Goal: Task Accomplishment & Management: Manage account settings

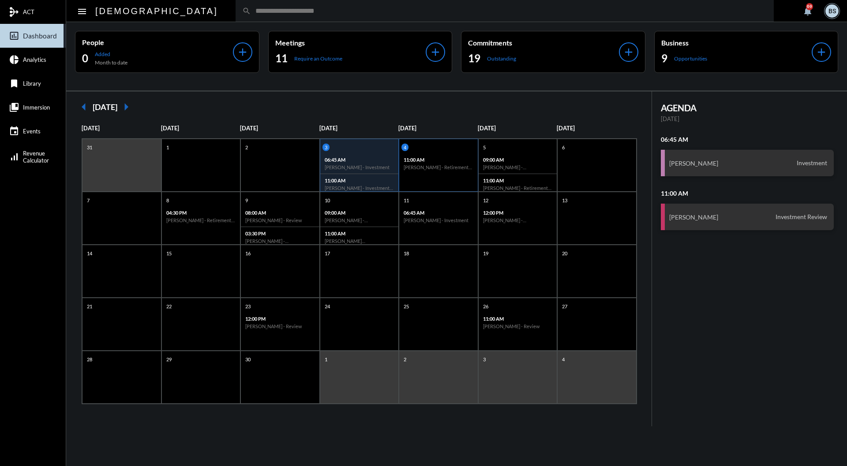
click at [428, 178] on div "4 11:00 AM [PERSON_NAME] - Retirement Doctrine Review" at bounding box center [438, 165] width 79 height 53
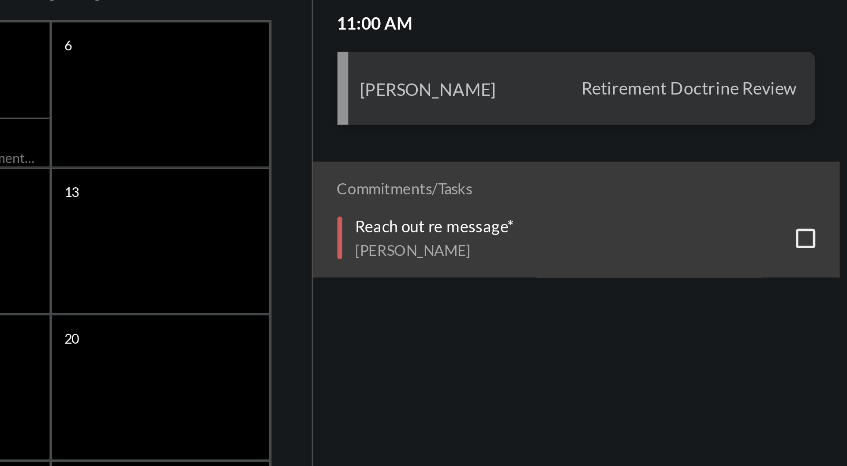
click at [747, 211] on div "Reach out re message* [PERSON_NAME]" at bounding box center [751, 216] width 167 height 15
click at [727, 215] on div "Reach out re message* [PERSON_NAME]" at bounding box center [751, 216] width 167 height 15
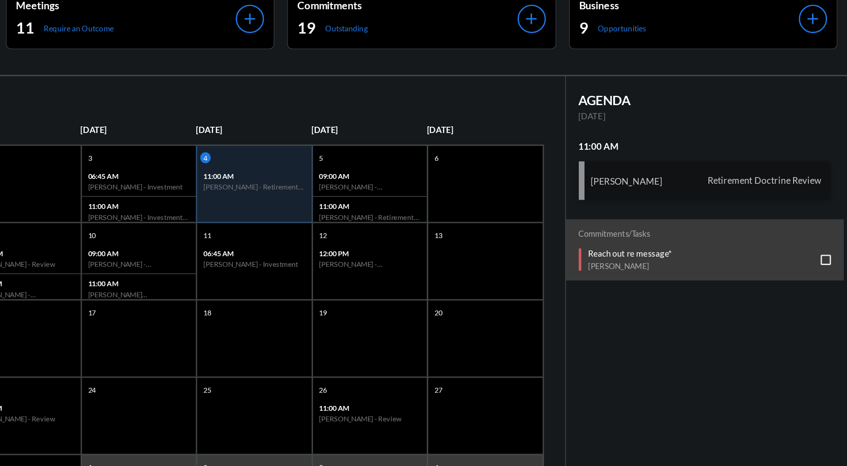
click at [771, 165] on span "Retirement Doctrine Review" at bounding box center [788, 163] width 83 height 8
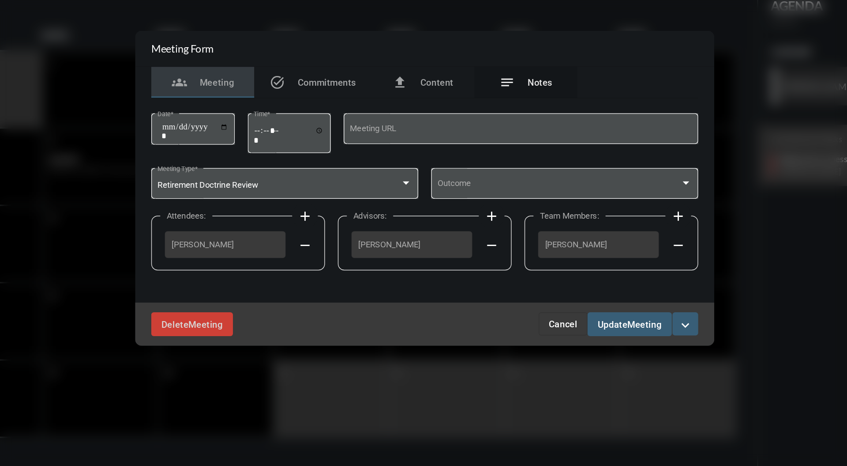
click at [490, 164] on div "notes Notes" at bounding box center [493, 160] width 36 height 11
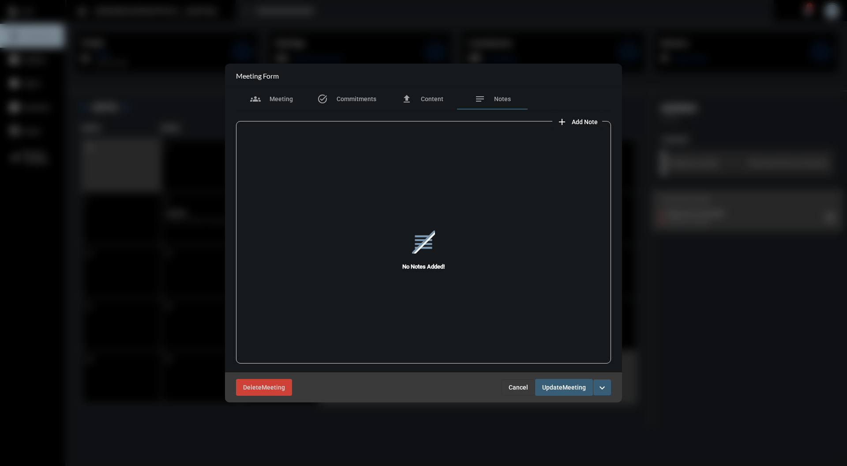
click at [523, 384] on span "Cancel" at bounding box center [518, 387] width 19 height 7
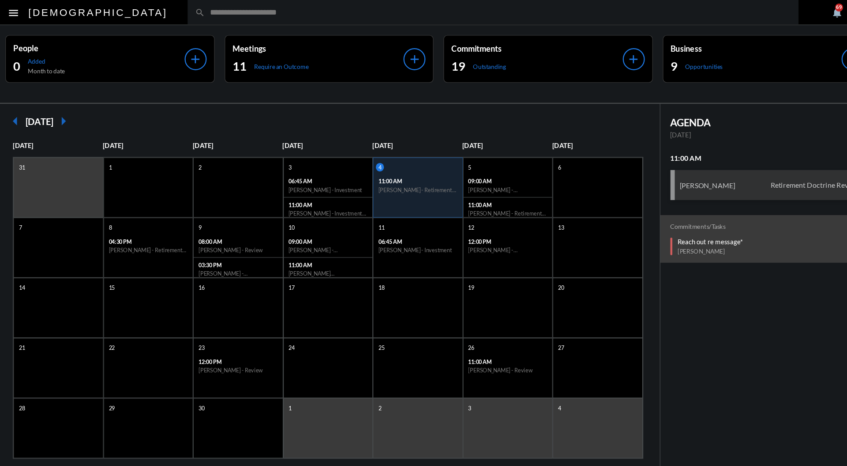
click at [490, 14] on input "text" at bounding box center [509, 11] width 516 height 8
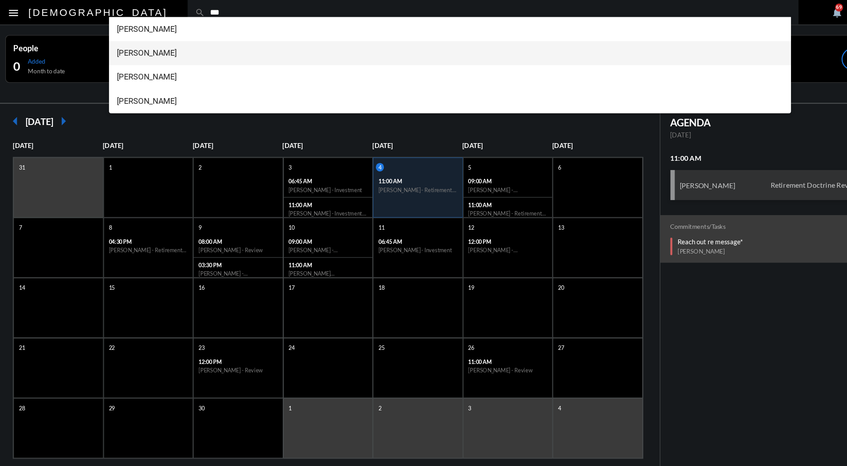
type input "***"
click at [228, 42] on span "[PERSON_NAME]" at bounding box center [467, 46] width 588 height 21
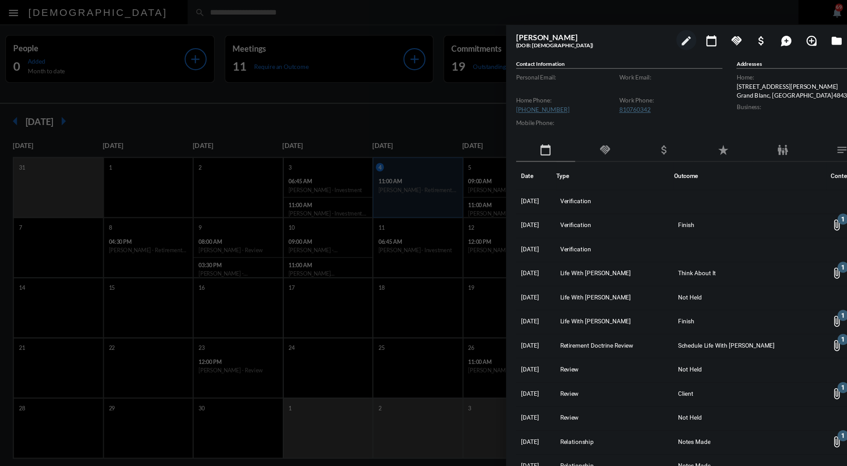
click at [612, 123] on div "handshake" at bounding box center [603, 132] width 52 height 20
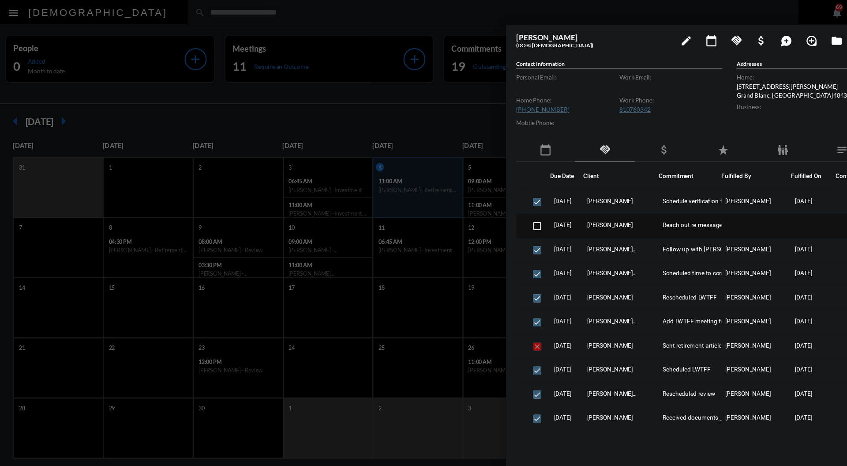
click at [674, 196] on span "Reach out re message*" at bounding box center [682, 198] width 55 height 6
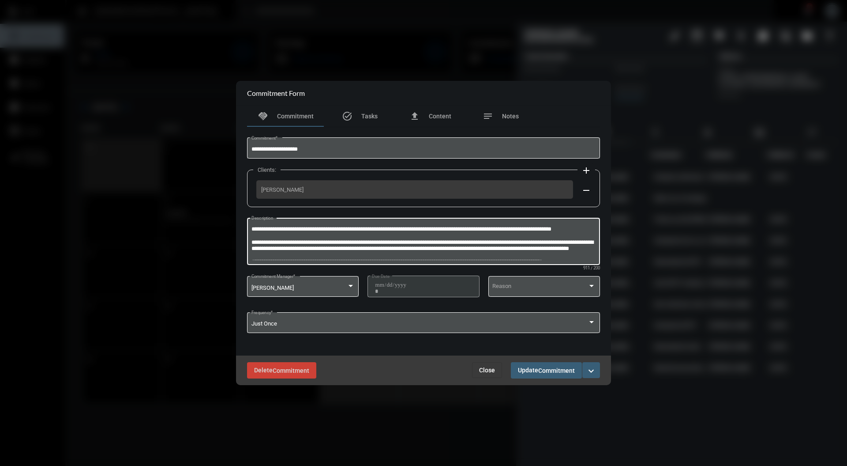
scroll to position [57, 0]
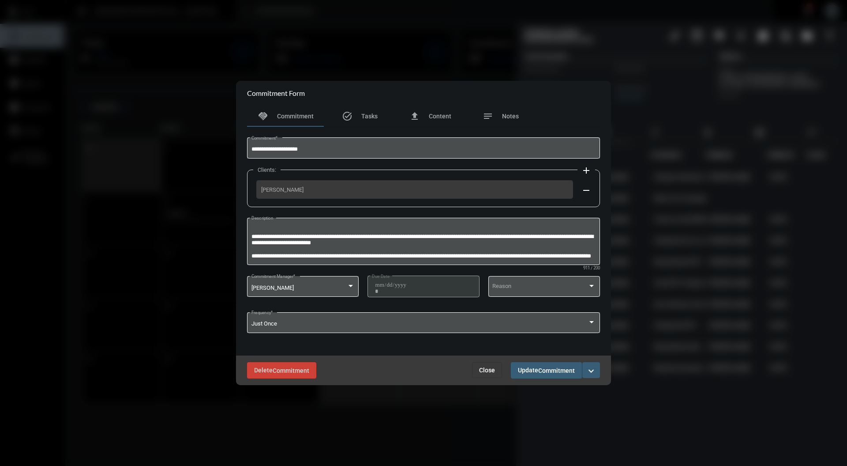
click at [490, 378] on button "Close" at bounding box center [487, 370] width 30 height 16
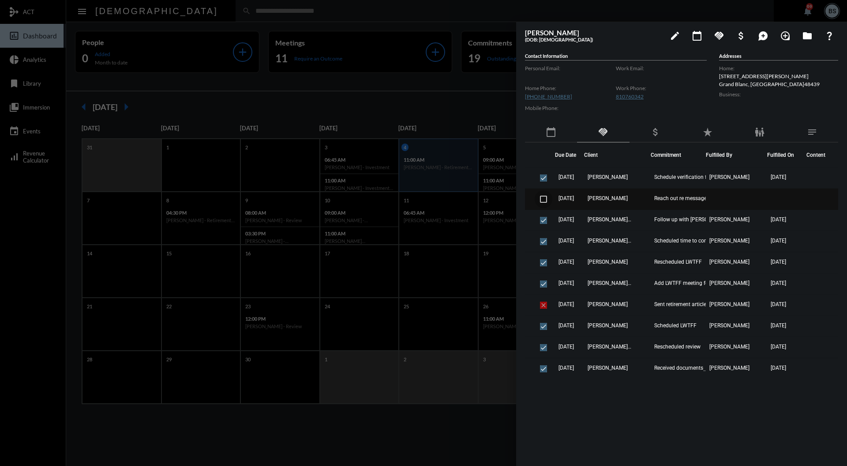
click at [542, 200] on span at bounding box center [543, 199] width 7 height 7
click at [561, 131] on div "calendar_today" at bounding box center [551, 132] width 52 height 20
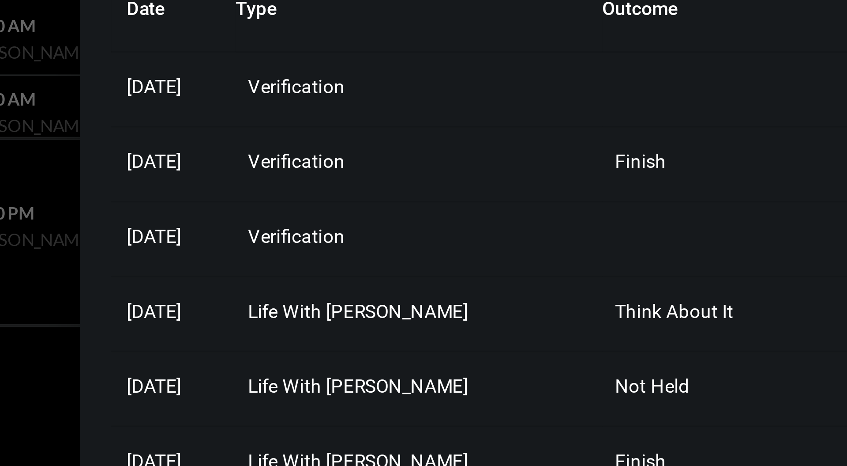
scroll to position [0, 0]
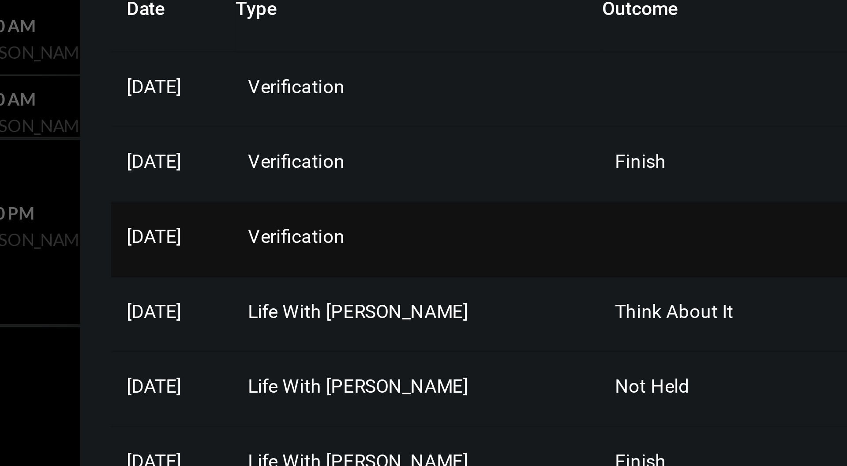
click at [591, 220] on span "Verification" at bounding box center [577, 219] width 27 height 6
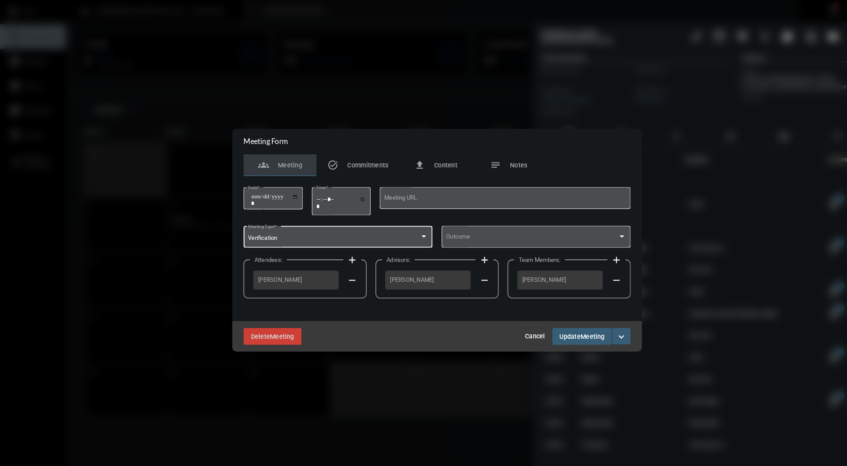
click at [411, 232] on div at bounding box center [411, 229] width 8 height 7
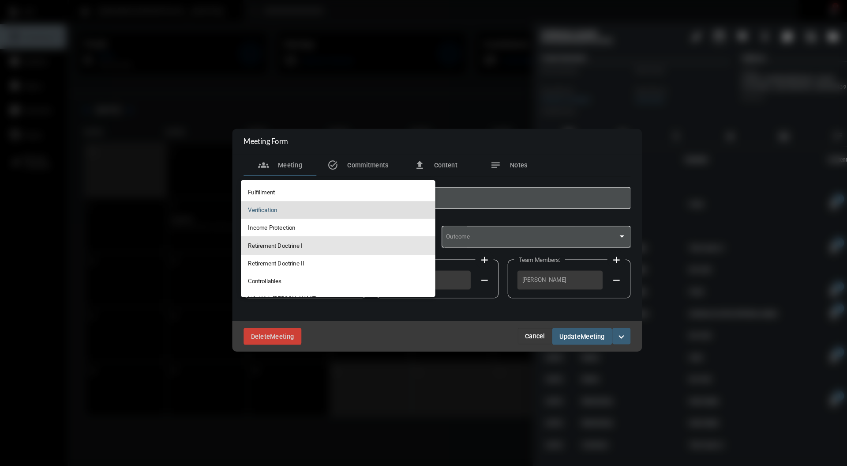
scroll to position [65, 0]
click at [665, 108] on div at bounding box center [423, 233] width 847 height 466
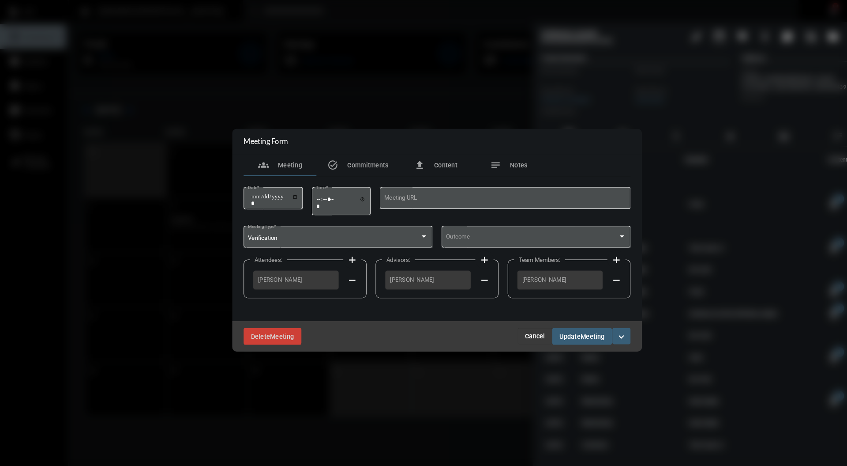
click at [521, 326] on span "Cancel" at bounding box center [518, 325] width 19 height 7
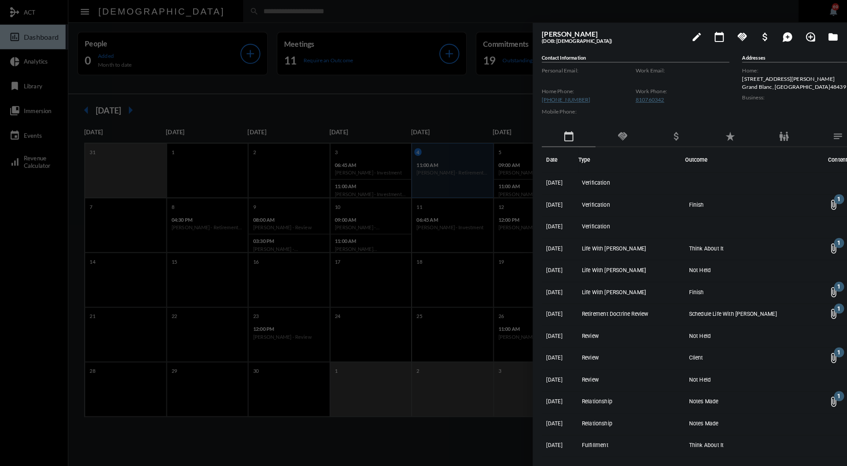
click at [438, 97] on div at bounding box center [423, 233] width 847 height 466
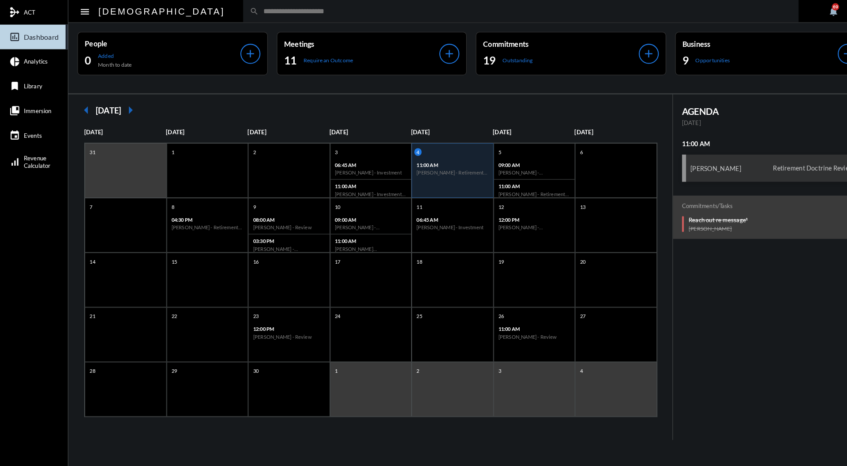
click at [396, 11] on input "text" at bounding box center [509, 11] width 516 height 8
type input "***"
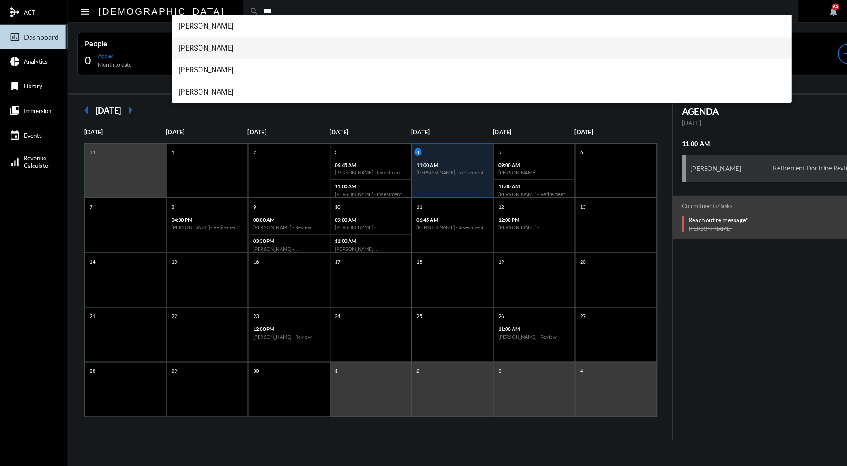
click at [210, 48] on span "[PERSON_NAME]" at bounding box center [467, 46] width 588 height 21
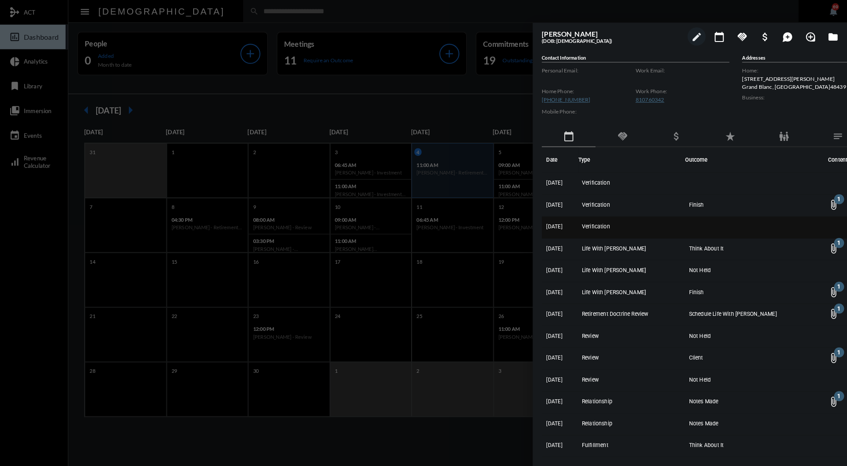
click at [609, 220] on td "Verification" at bounding box center [613, 220] width 104 height 21
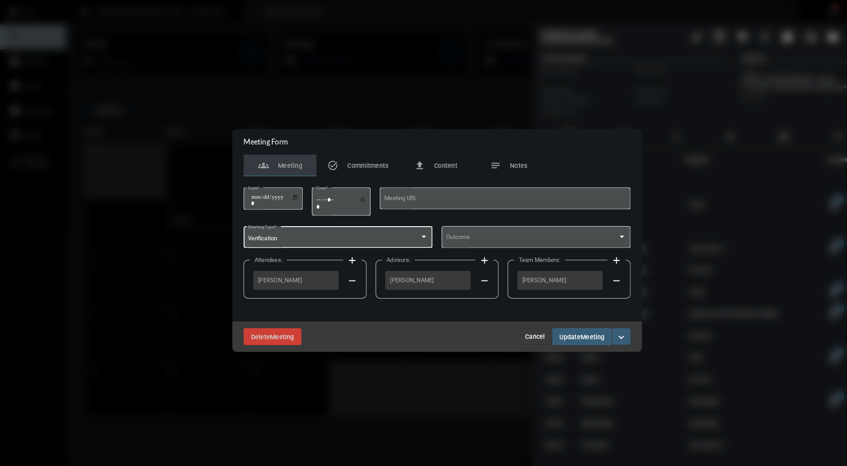
click at [378, 234] on div "Verification" at bounding box center [324, 231] width 167 height 7
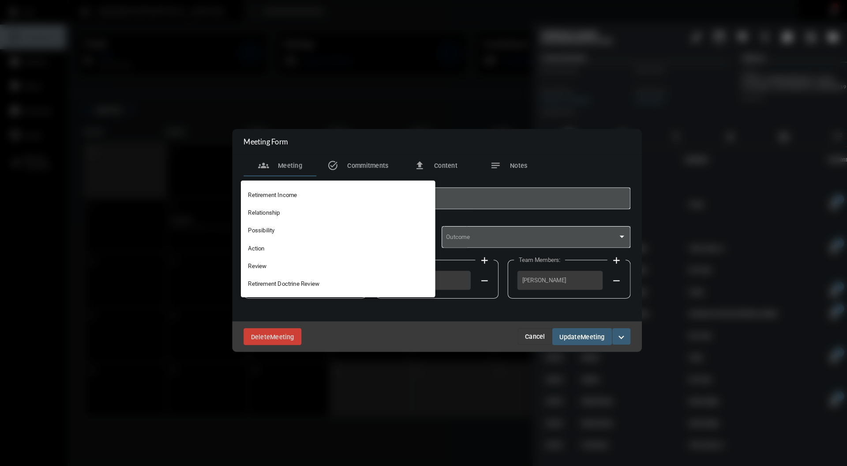
scroll to position [209, 0]
click at [301, 261] on span "Retirement Doctrine Review" at bounding box center [328, 266] width 175 height 17
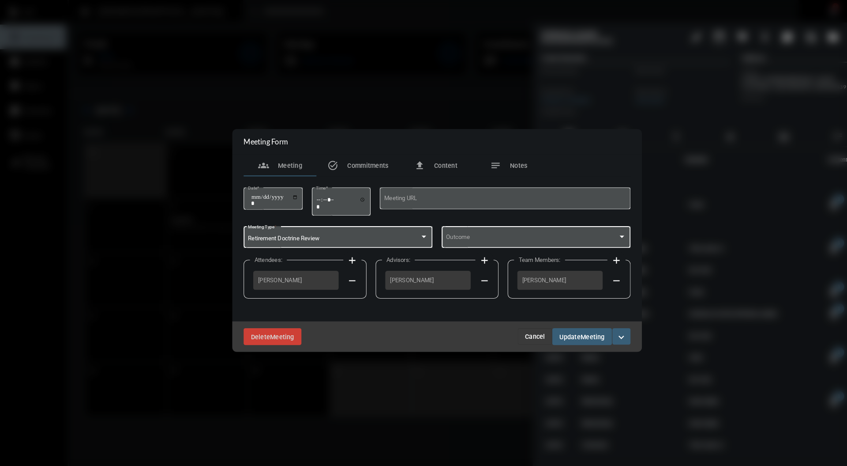
click at [485, 227] on div "Outcome" at bounding box center [520, 229] width 175 height 23
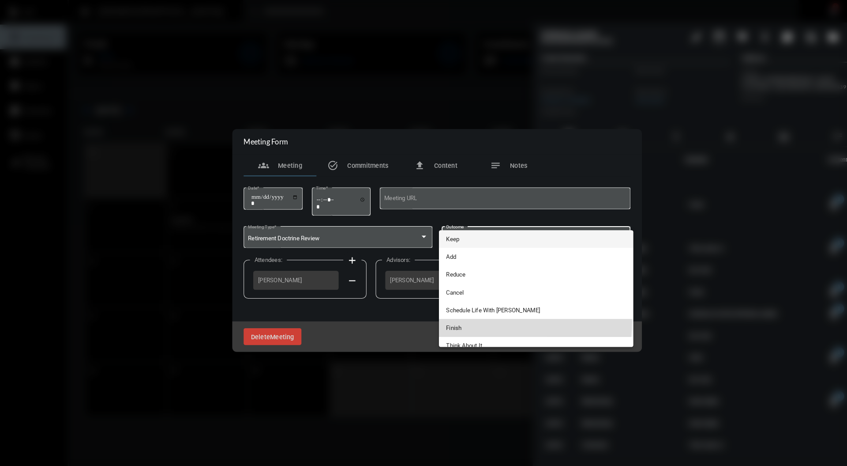
click at [463, 312] on span "Finish" at bounding box center [520, 317] width 175 height 17
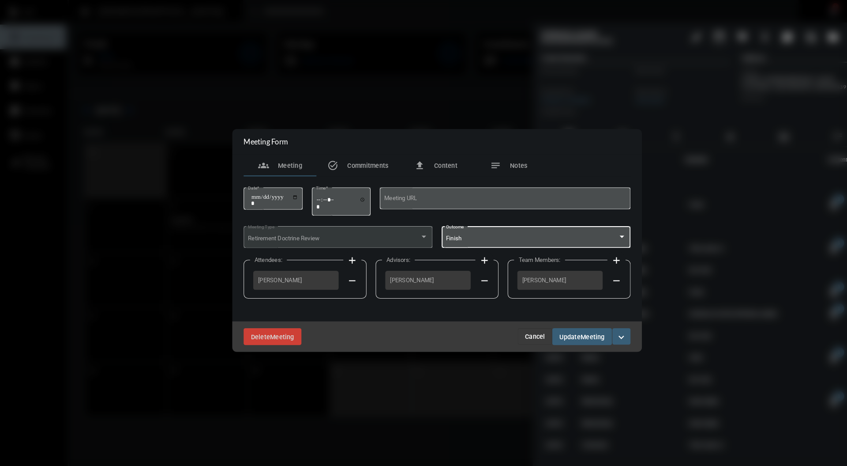
click at [577, 323] on span "Meeting" at bounding box center [574, 326] width 23 height 7
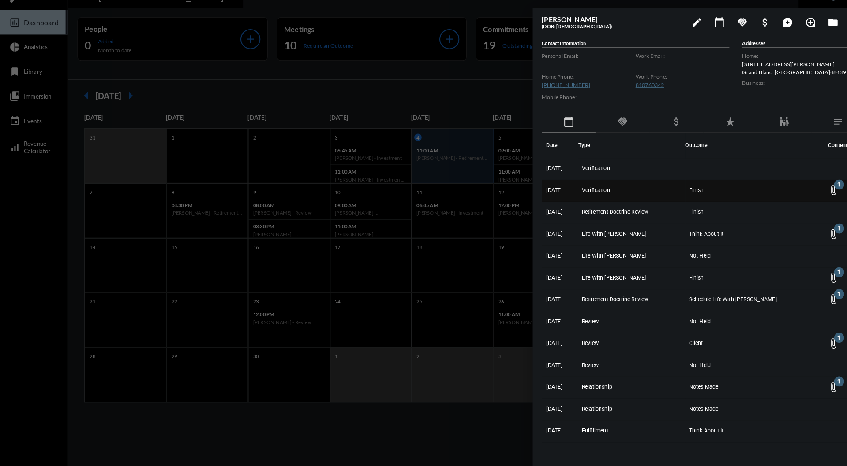
click at [591, 198] on span "Verification" at bounding box center [577, 198] width 27 height 6
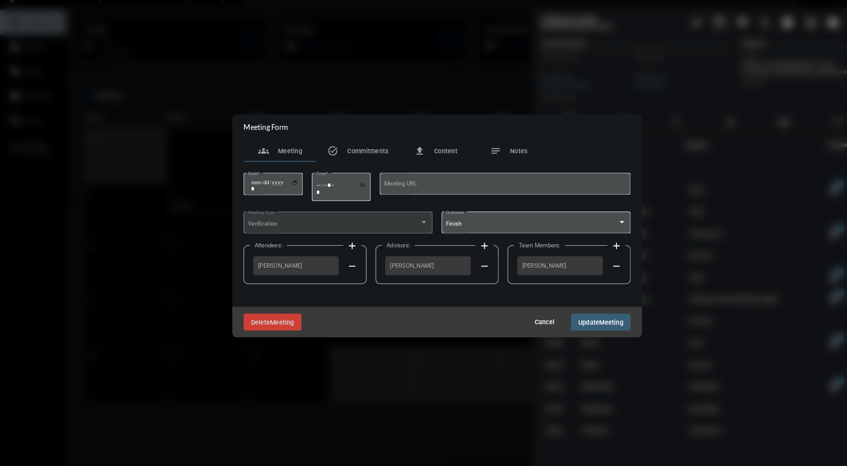
click at [388, 234] on div "Verification" at bounding box center [324, 231] width 167 height 7
click at [411, 230] on div at bounding box center [411, 229] width 4 height 2
click at [411, 227] on div at bounding box center [411, 229] width 8 height 7
click at [537, 326] on span "Cancel" at bounding box center [527, 325] width 19 height 7
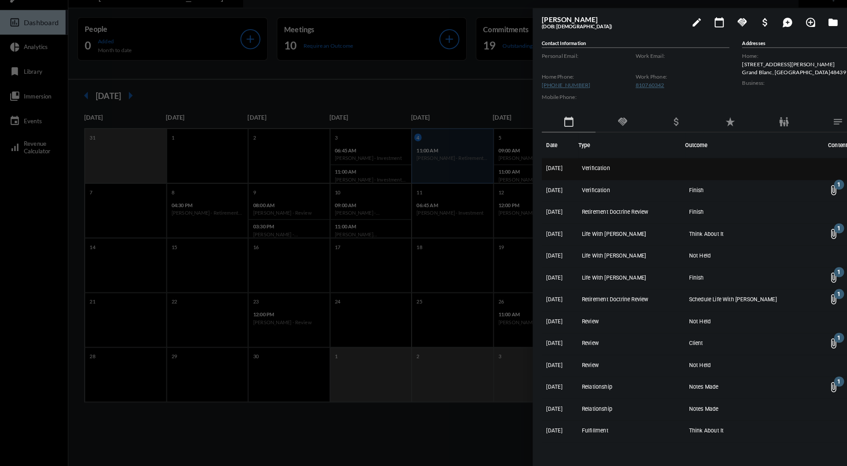
click at [595, 181] on td "Verification" at bounding box center [613, 177] width 104 height 21
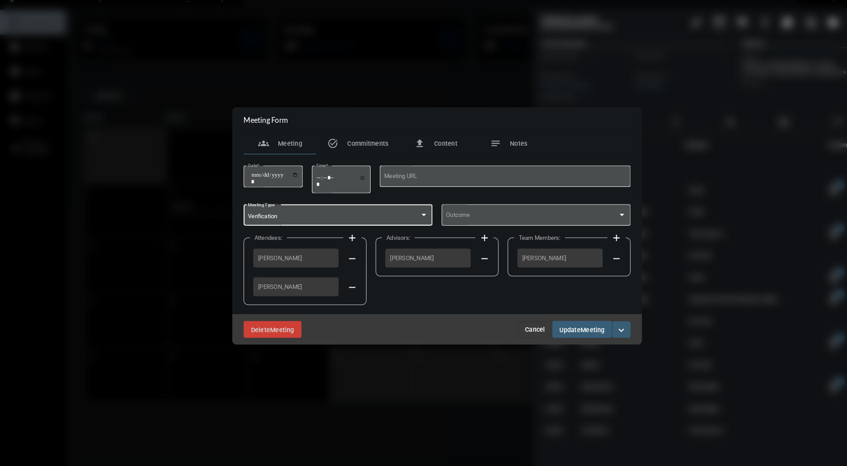
click at [408, 226] on div "Verification" at bounding box center [328, 224] width 175 height 7
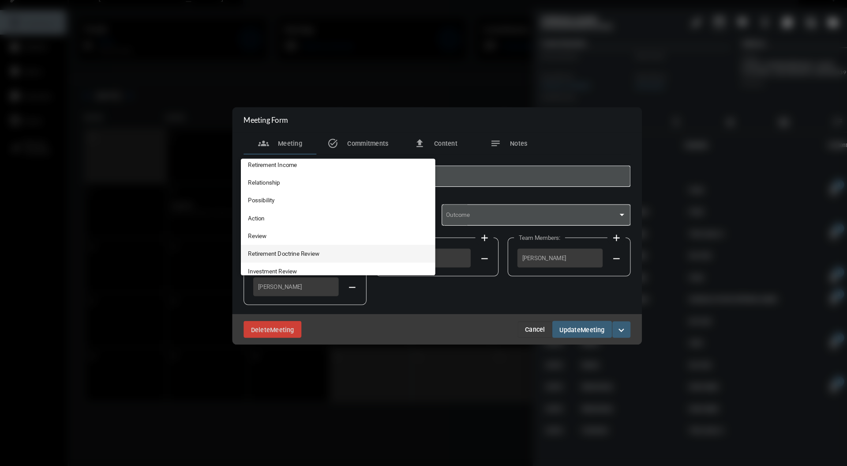
click at [304, 258] on span "Retirement Doctrine Review" at bounding box center [328, 259] width 175 height 17
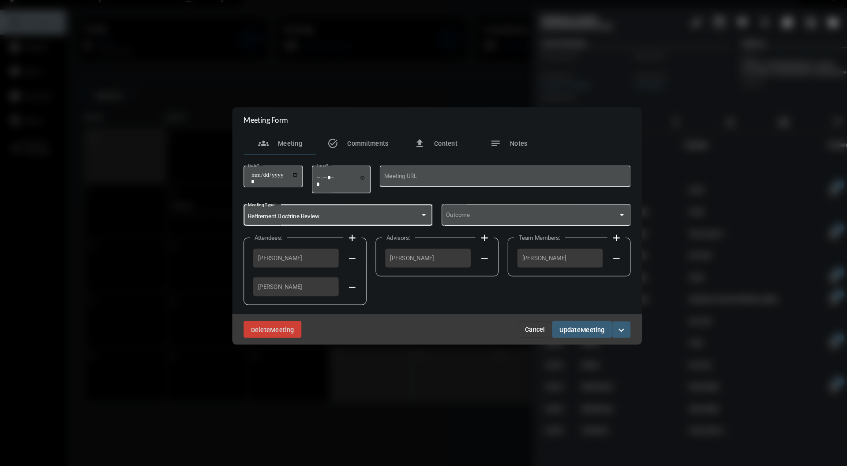
click at [587, 328] on button "Update Meeting" at bounding box center [564, 333] width 58 height 16
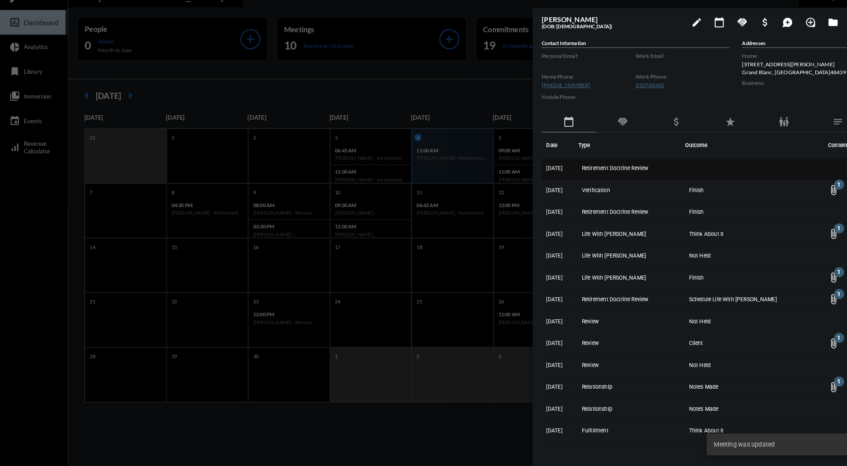
click at [595, 172] on td "Retirement Doctrine Review" at bounding box center [613, 177] width 104 height 21
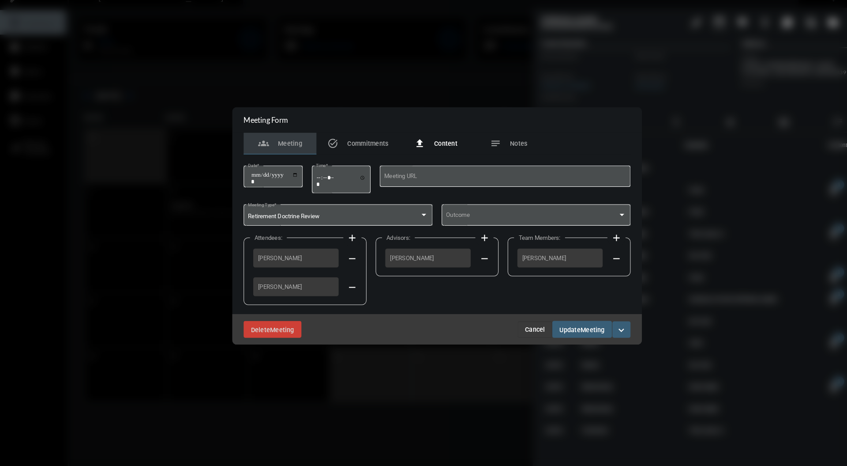
click at [426, 153] on span "Content" at bounding box center [432, 153] width 23 height 7
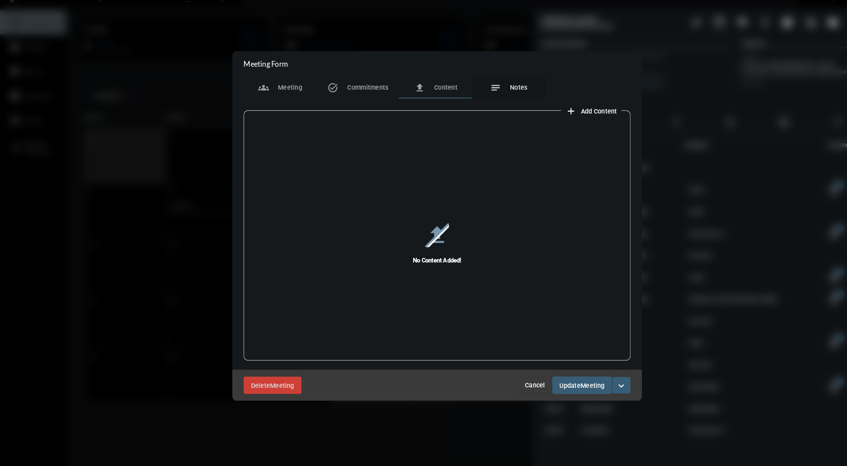
click at [496, 101] on span "Notes" at bounding box center [502, 98] width 17 height 7
click at [373, 99] on span "Commitments" at bounding box center [357, 98] width 40 height 7
click at [507, 102] on span "Notes" at bounding box center [502, 98] width 17 height 7
click at [524, 389] on span "Cancel" at bounding box center [518, 387] width 19 height 7
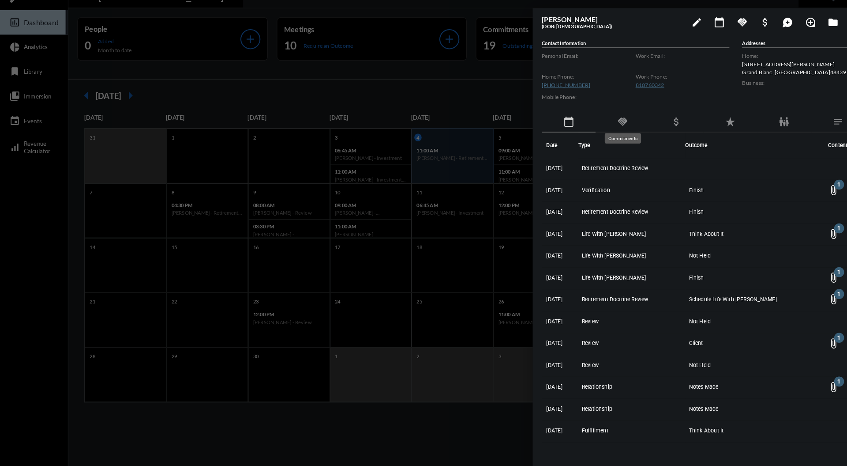
click at [605, 128] on mat-icon "handshake" at bounding box center [603, 132] width 11 height 11
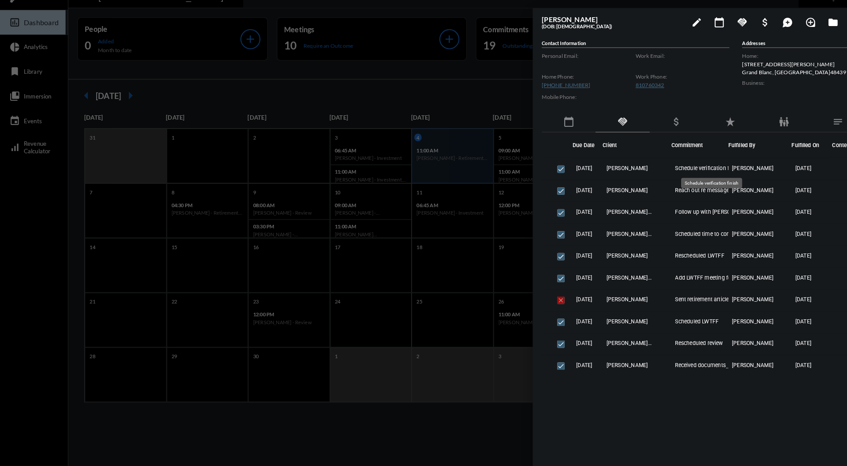
click at [665, 194] on div "Schedule verification finish" at bounding box center [689, 191] width 59 height 10
click at [677, 195] on div "Schedule verification finish" at bounding box center [689, 191] width 59 height 10
click at [613, 203] on td "[PERSON_NAME]" at bounding box center [617, 198] width 67 height 21
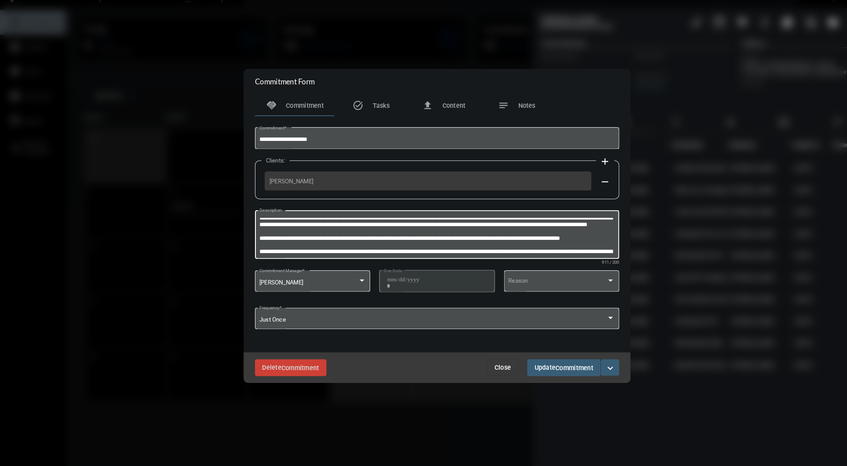
scroll to position [19, 0]
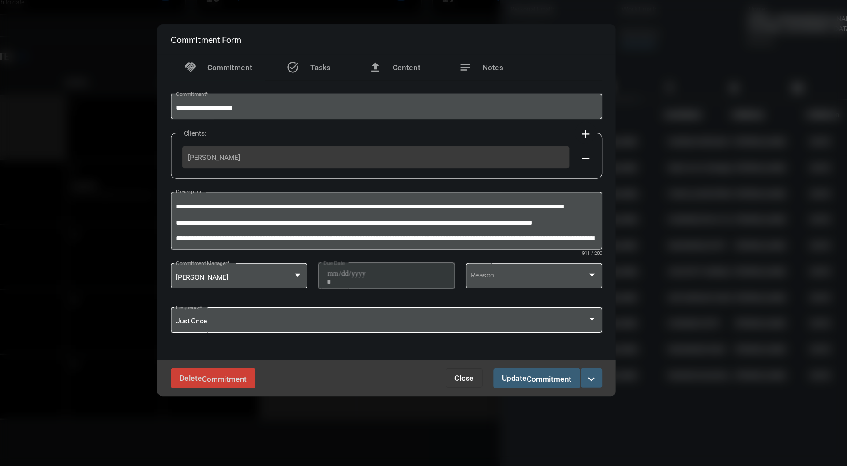
click at [478, 373] on button "Close" at bounding box center [487, 370] width 30 height 16
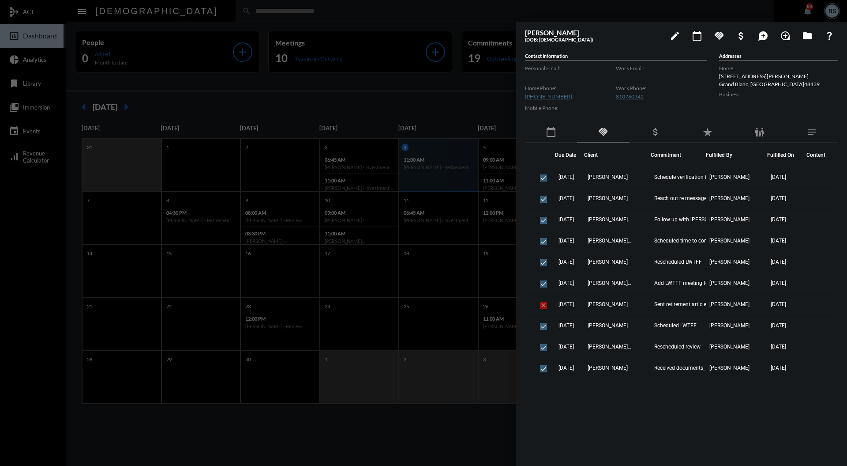
click at [461, 95] on div at bounding box center [423, 233] width 847 height 466
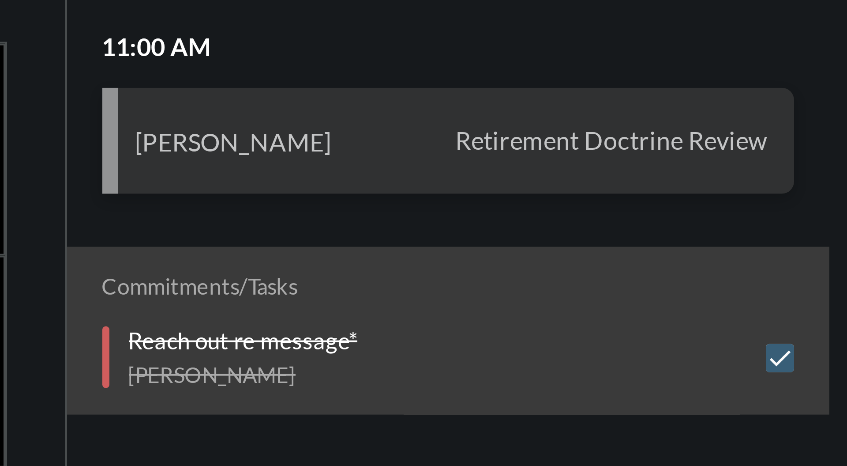
click at [791, 216] on div "Reach out re message* [PERSON_NAME]" at bounding box center [751, 216] width 167 height 15
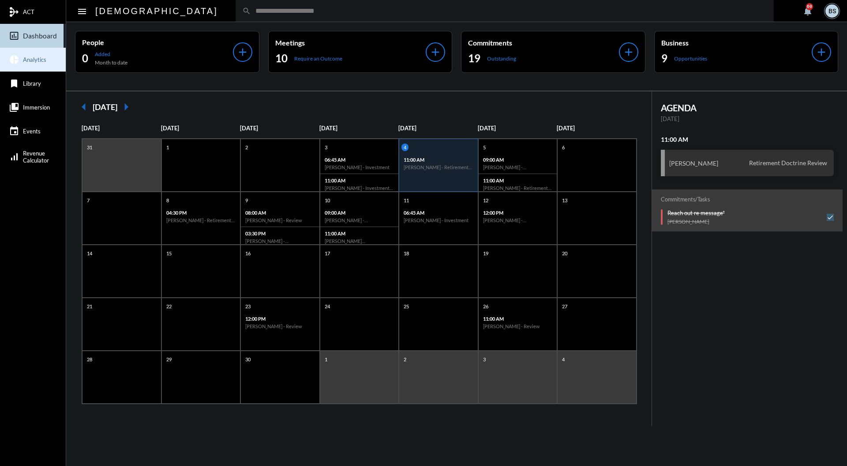
click at [52, 59] on link "pie_chart Analytics" at bounding box center [33, 60] width 66 height 24
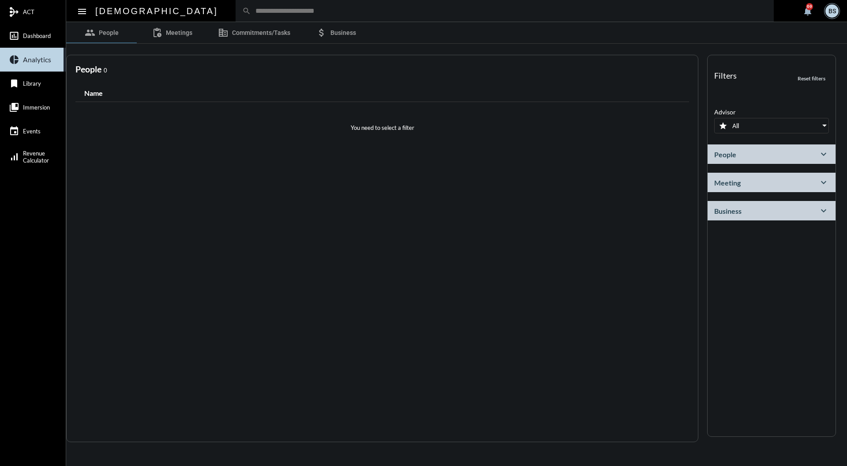
click at [780, 145] on div "People expand_more" at bounding box center [772, 153] width 128 height 19
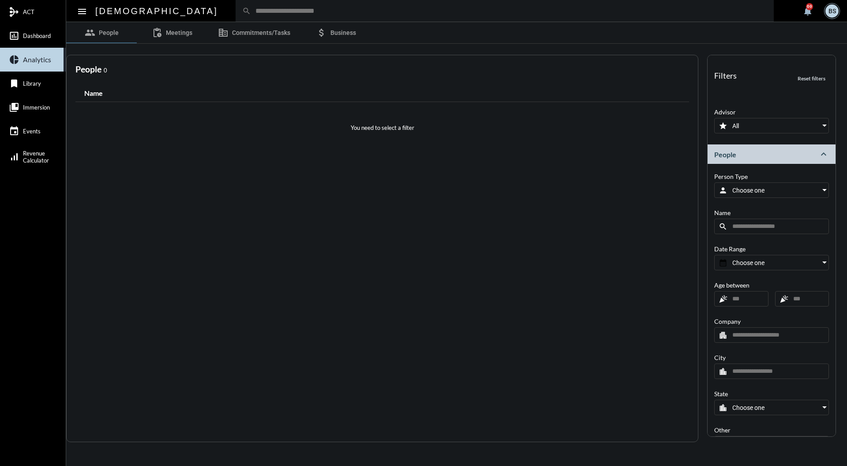
click at [827, 188] on div "Filters Reset filters close Advisor star All People expand_less Person Type per…" at bounding box center [772, 246] width 129 height 382
click at [824, 192] on div at bounding box center [825, 190] width 8 height 7
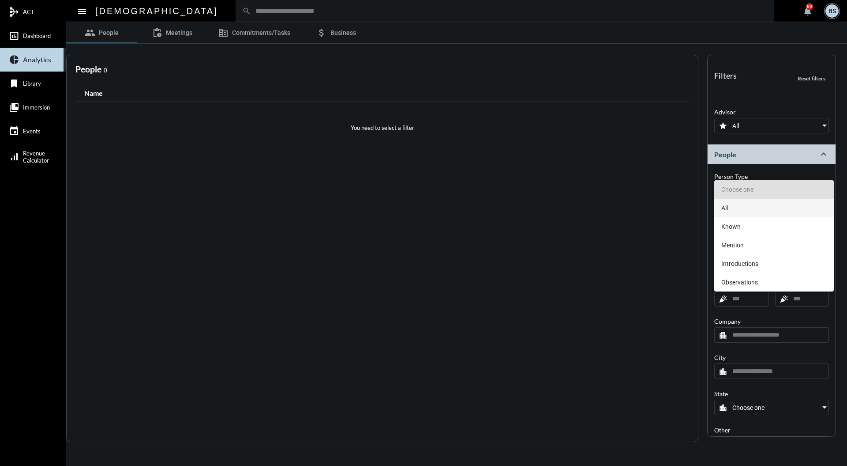
click at [768, 210] on span "All" at bounding box center [774, 208] width 105 height 19
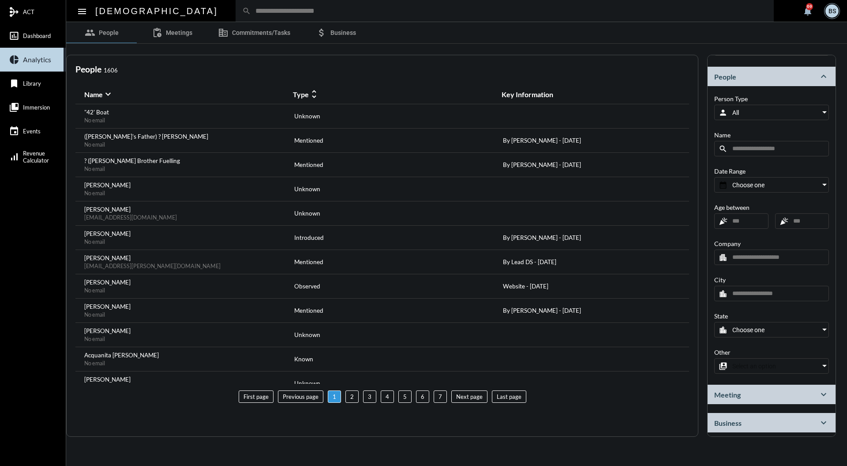
scroll to position [87, 0]
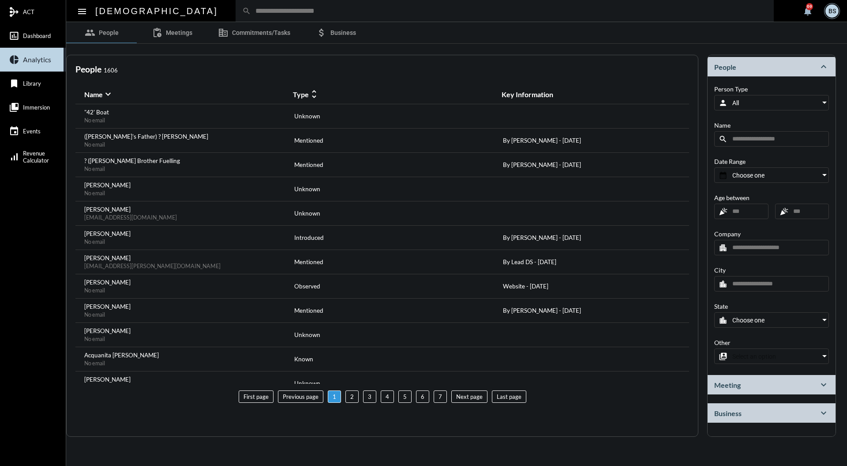
click at [788, 316] on div "Choose one" at bounding box center [771, 319] width 99 height 7
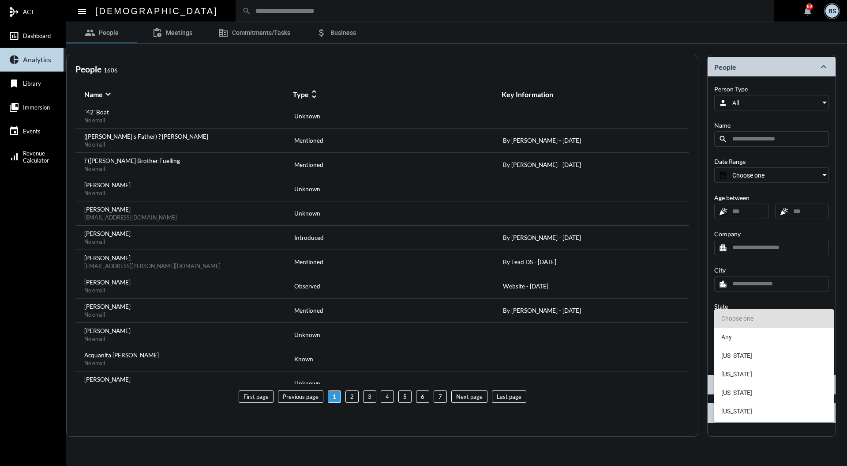
click at [789, 315] on span "Choose one" at bounding box center [774, 318] width 105 height 19
click at [796, 298] on div at bounding box center [423, 233] width 847 height 466
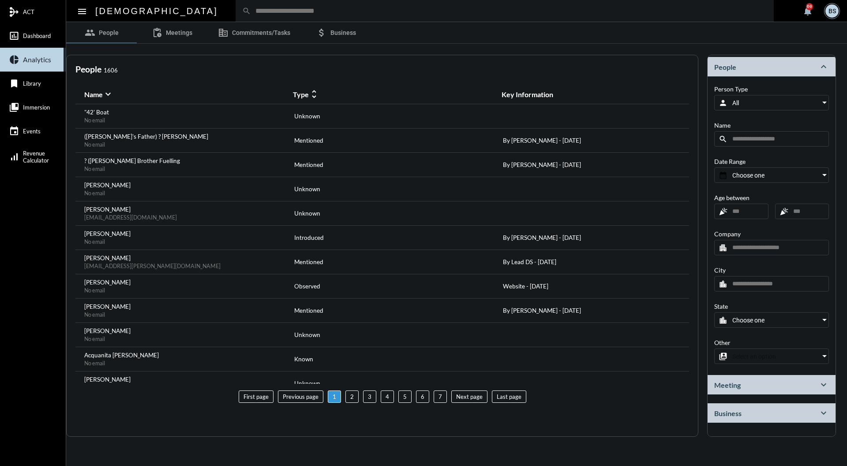
click at [785, 353] on div "Select an option" at bounding box center [771, 356] width 99 height 7
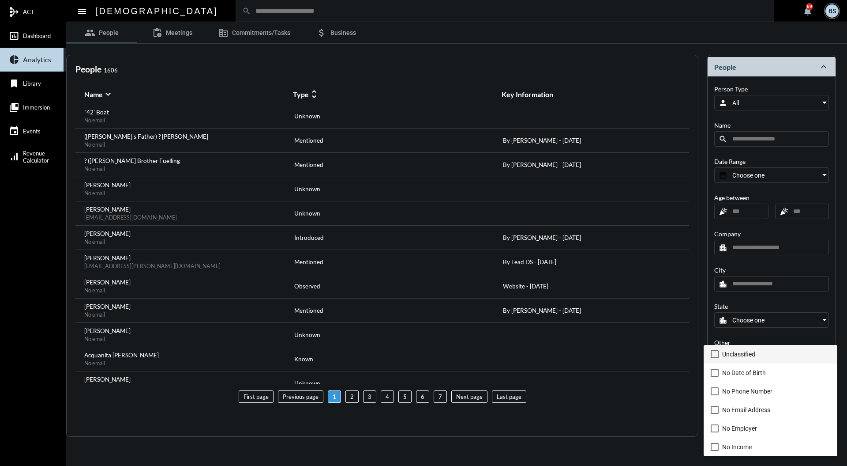
click at [345, 33] on div at bounding box center [423, 233] width 847 height 466
